Goal: Information Seeking & Learning: Learn about a topic

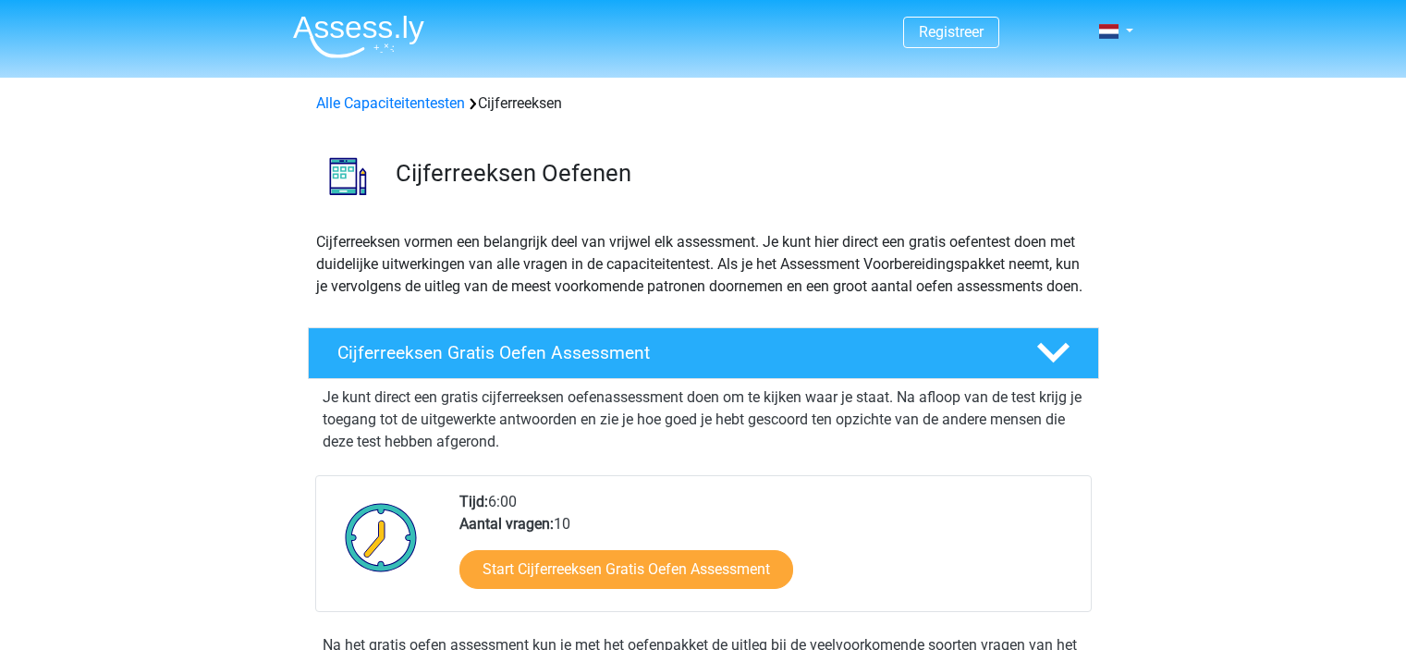
scroll to position [308, 0]
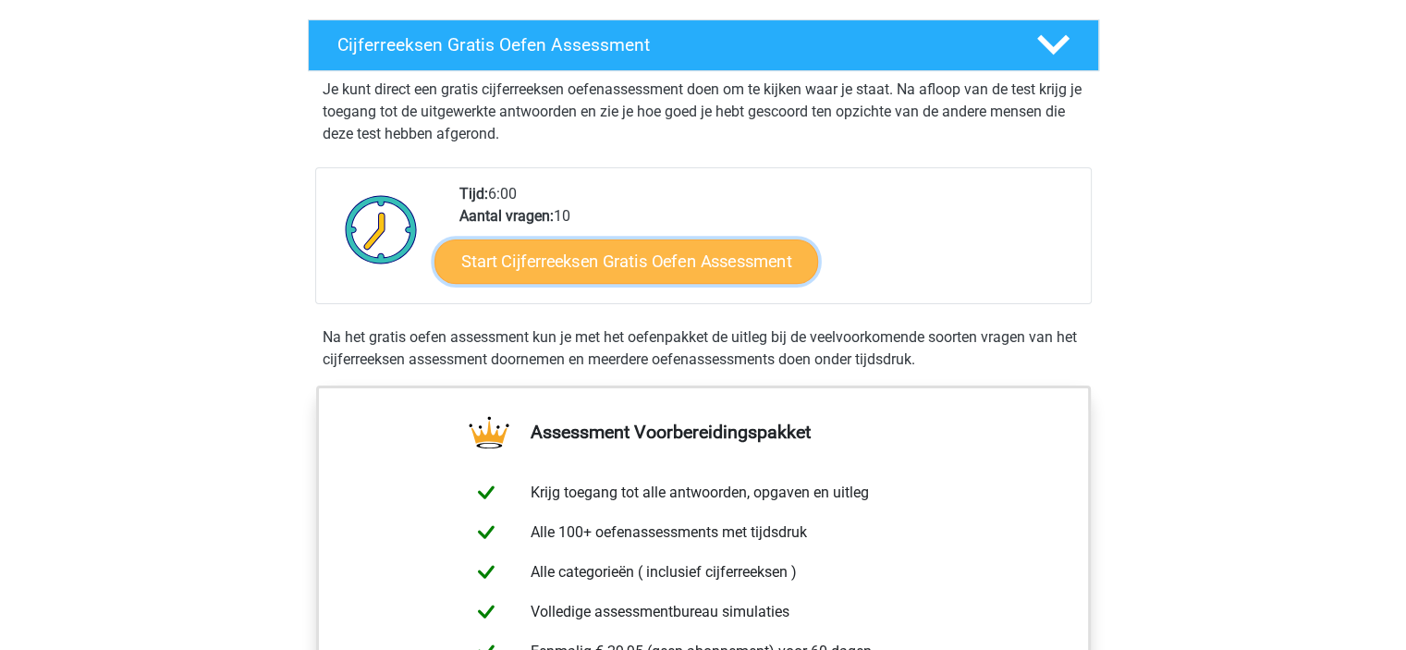
click at [621, 276] on link "Start Cijferreeksen Gratis Oefen Assessment" at bounding box center [626, 260] width 384 height 44
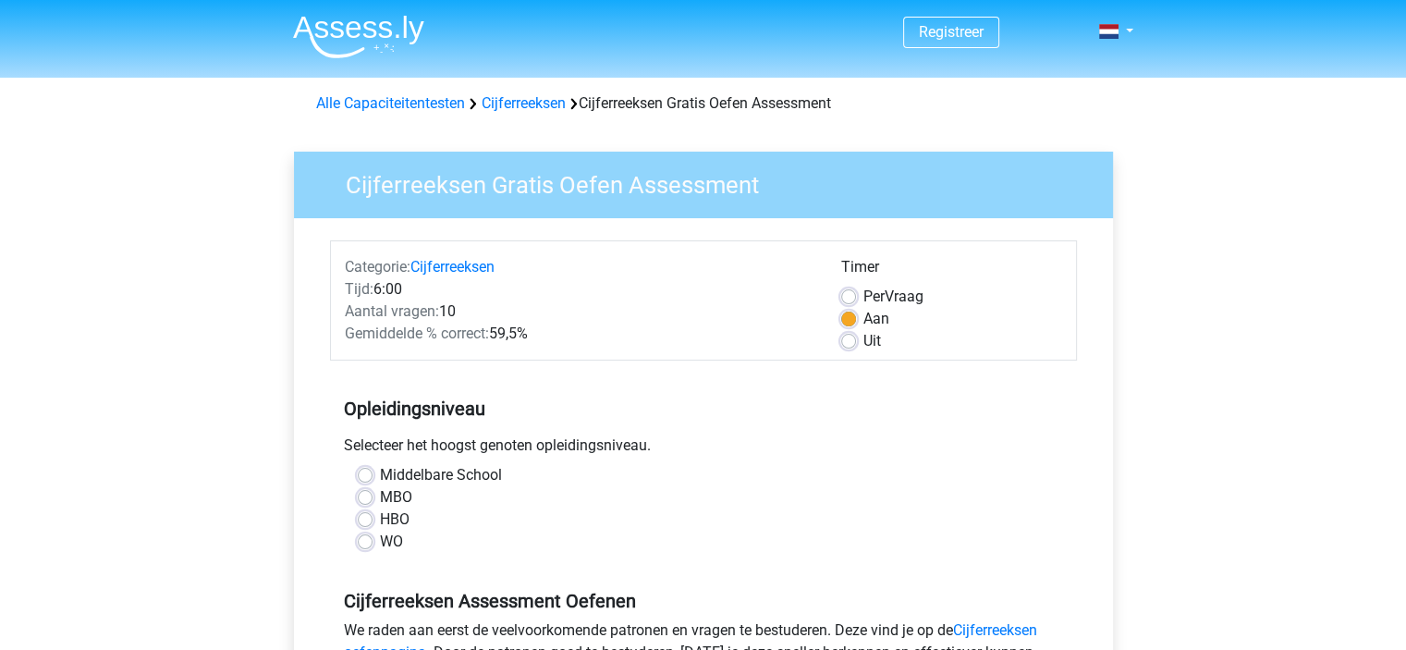
scroll to position [140, 0]
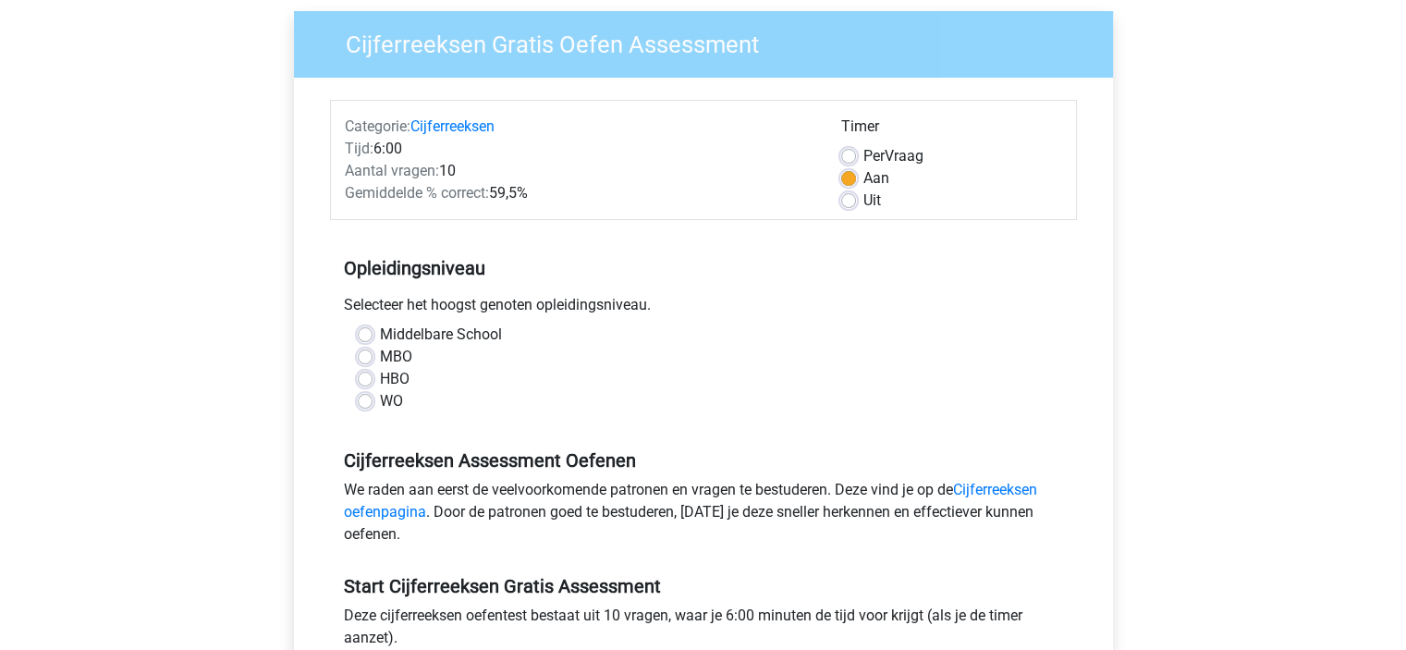
click at [384, 372] on label "HBO" at bounding box center [395, 379] width 30 height 22
click at [372, 372] on input "HBO" at bounding box center [365, 377] width 15 height 18
radio input "true"
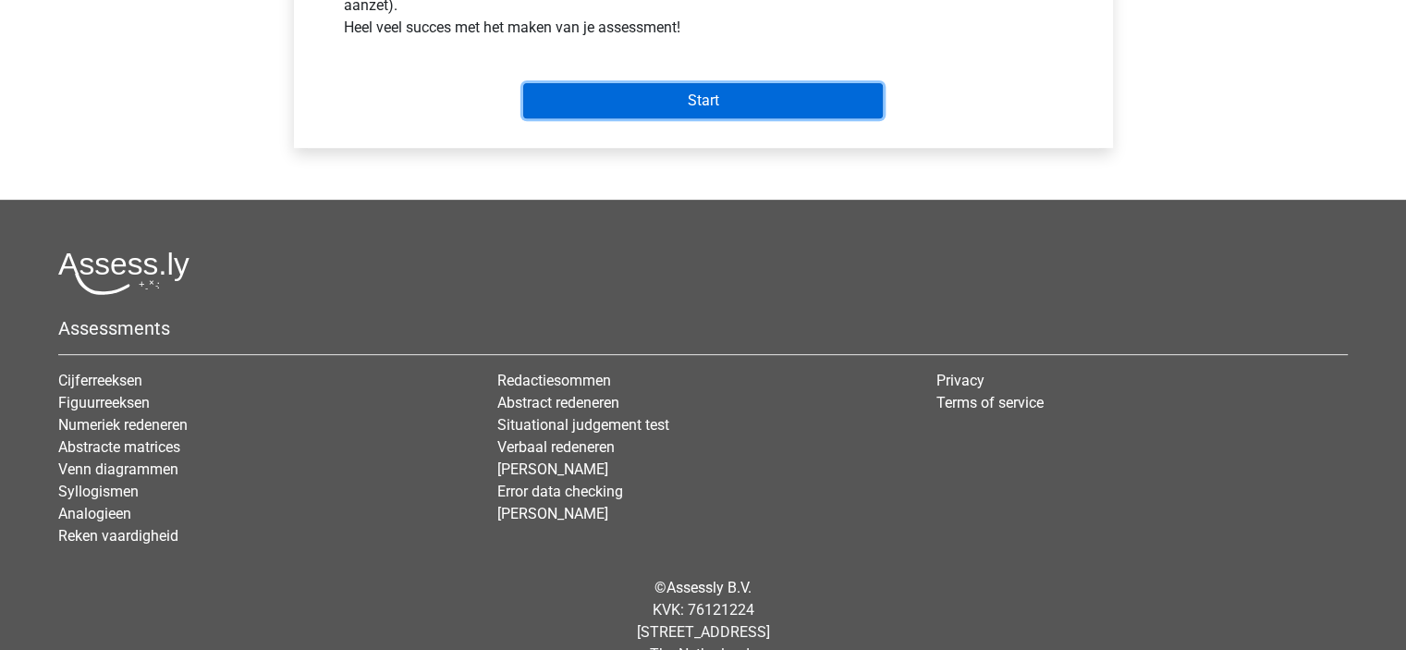
click at [784, 114] on input "Start" at bounding box center [703, 100] width 360 height 35
